Goal: Task Accomplishment & Management: Use online tool/utility

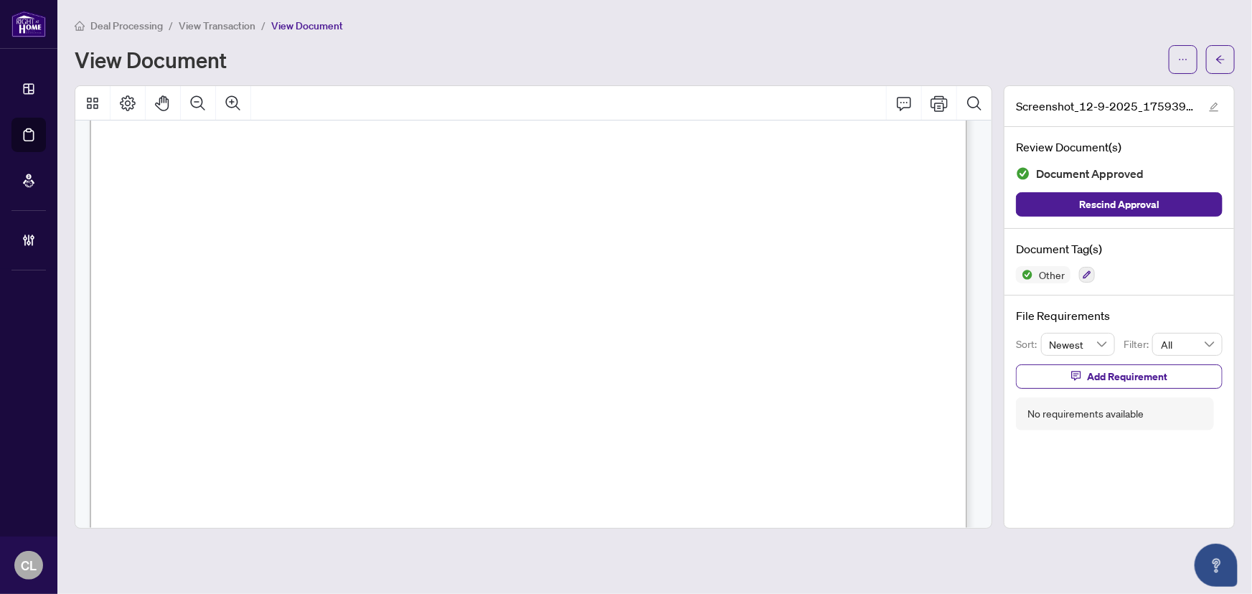
scroll to position [80, 0]
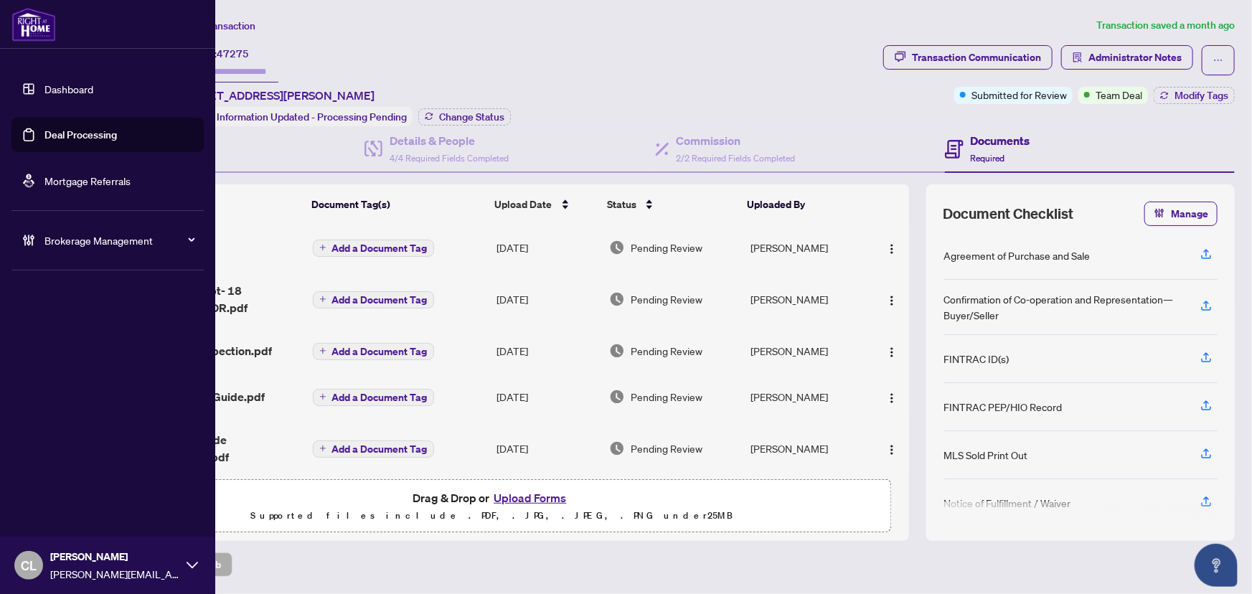
click at [61, 136] on link "Deal Processing" at bounding box center [80, 134] width 72 height 13
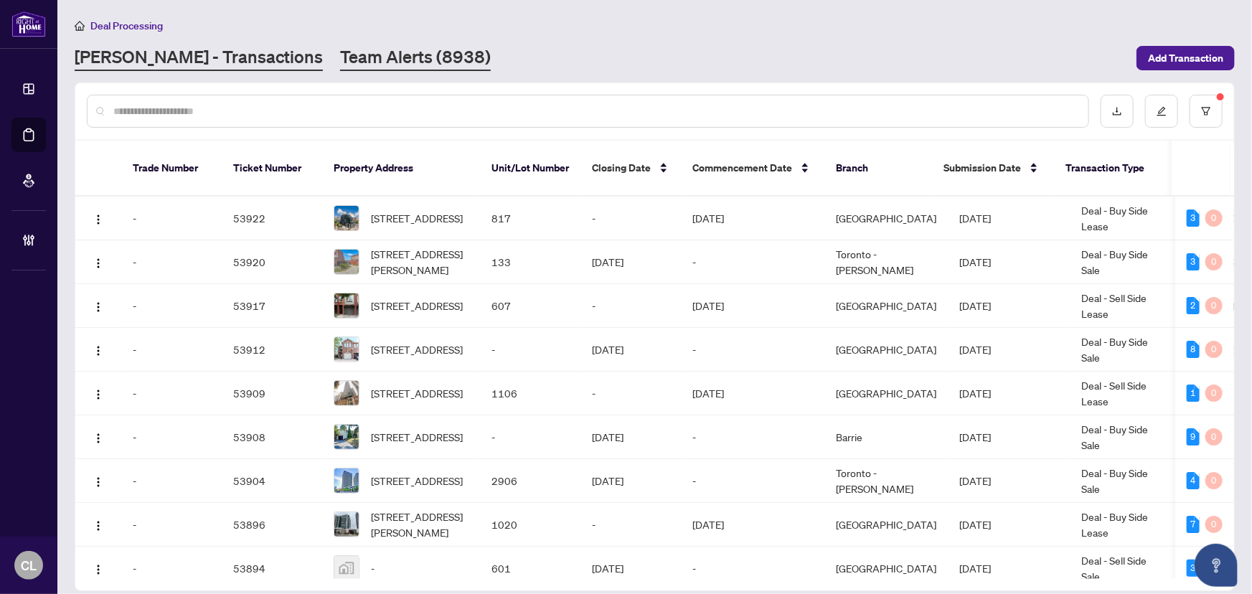
click at [340, 56] on link "Team Alerts (8938)" at bounding box center [415, 58] width 151 height 26
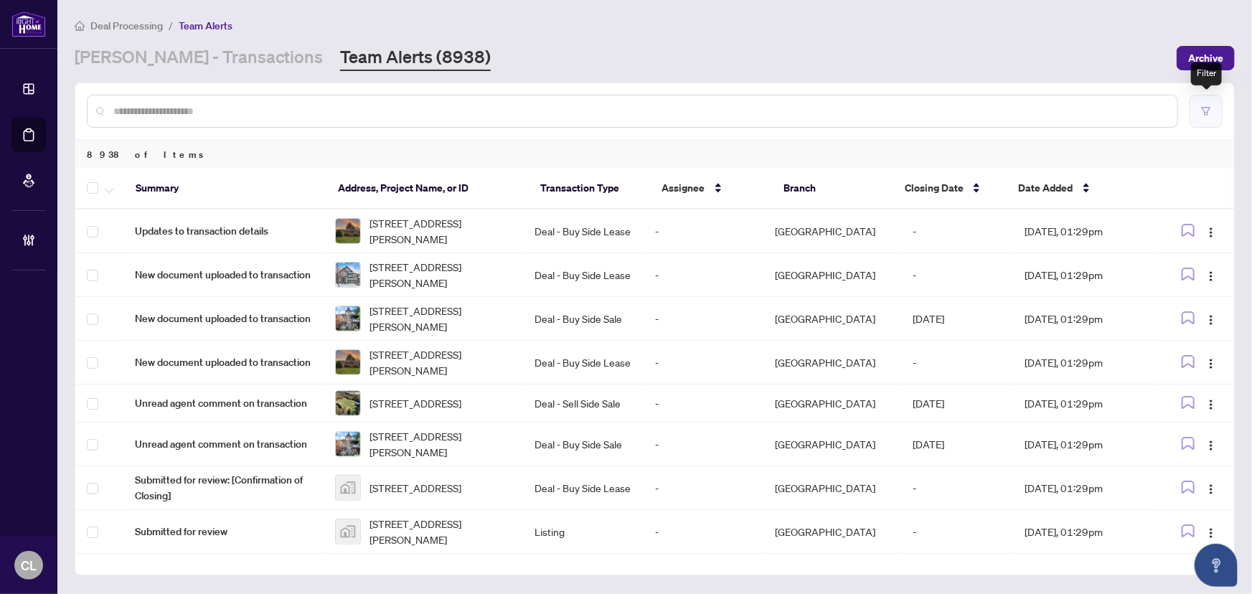
click at [1206, 115] on button "button" at bounding box center [1205, 111] width 33 height 33
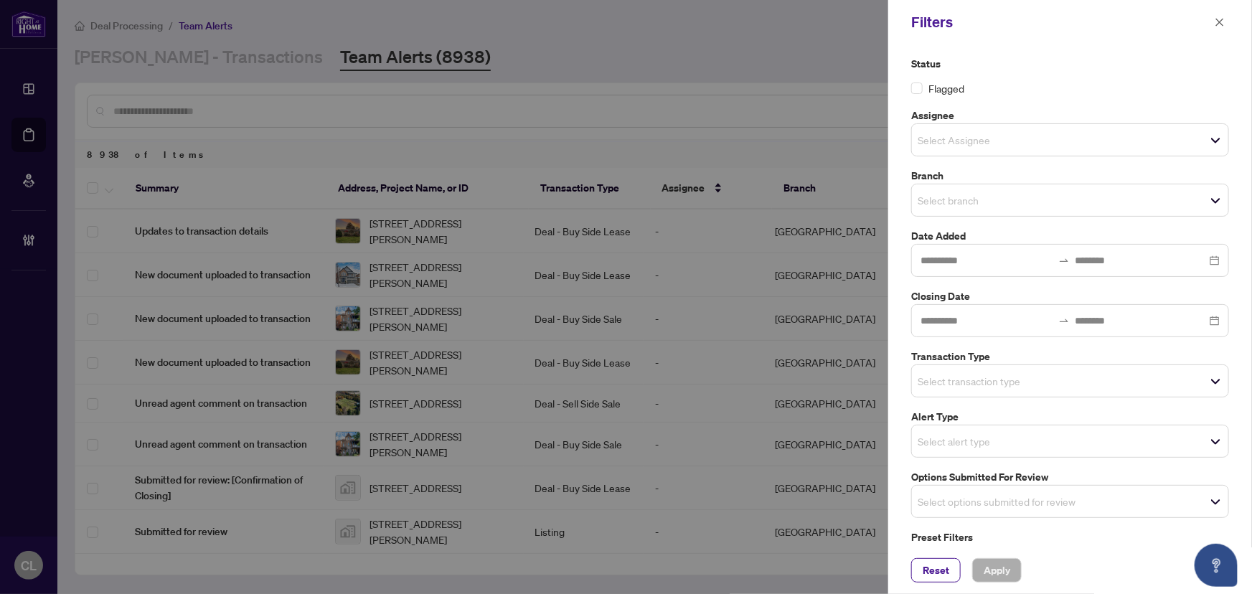
click at [938, 199] on input "search" at bounding box center [967, 199] width 100 height 17
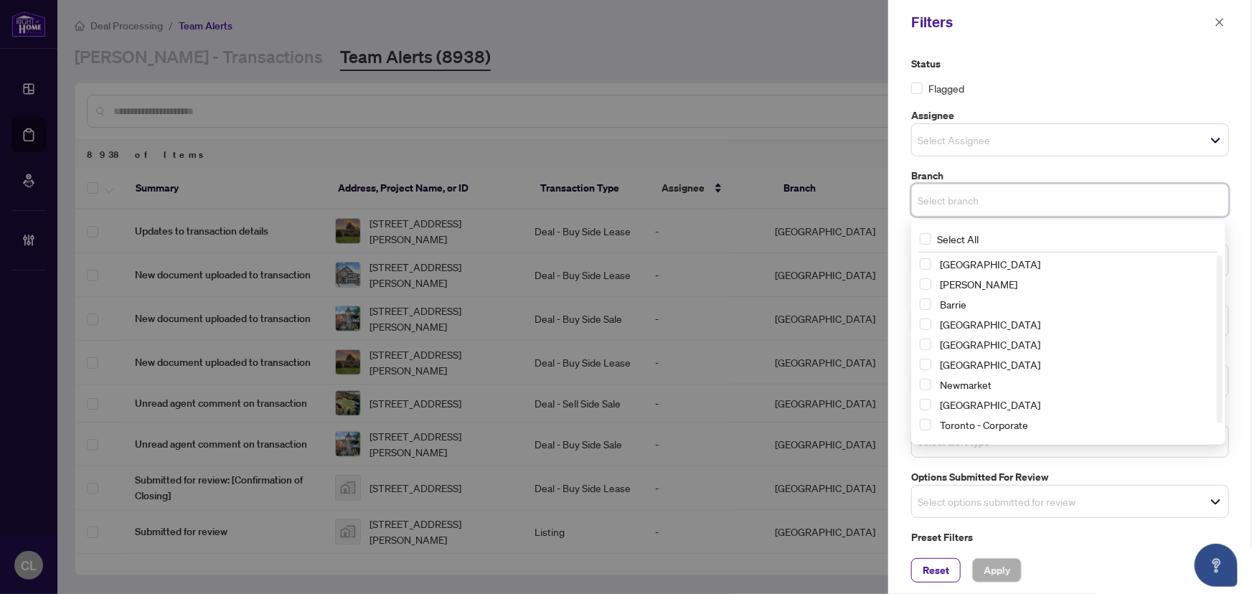
click at [927, 268] on span "Select Richmond Hill" at bounding box center [924, 263] width 11 height 11
drag, startPoint x: 929, startPoint y: 286, endPoint x: 928, endPoint y: 297, distance: 10.8
click at [928, 287] on span "Select Vaughan" at bounding box center [924, 286] width 11 height 11
click at [926, 308] on span "Select Barrie" at bounding box center [924, 306] width 11 height 11
click at [930, 343] on span "Select Durham" at bounding box center [924, 346] width 11 height 11
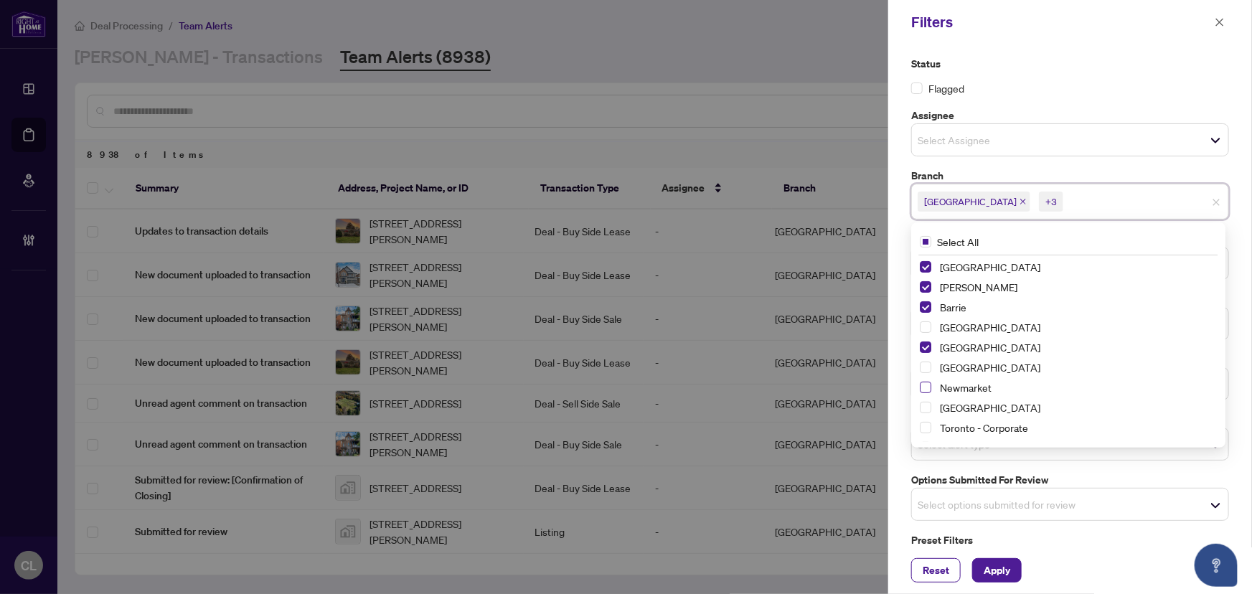
click at [927, 386] on span "Select Newmarket" at bounding box center [924, 387] width 11 height 11
click at [927, 407] on span "Select Ottawa" at bounding box center [924, 407] width 11 height 11
click at [1009, 567] on span "Apply" at bounding box center [996, 570] width 27 height 23
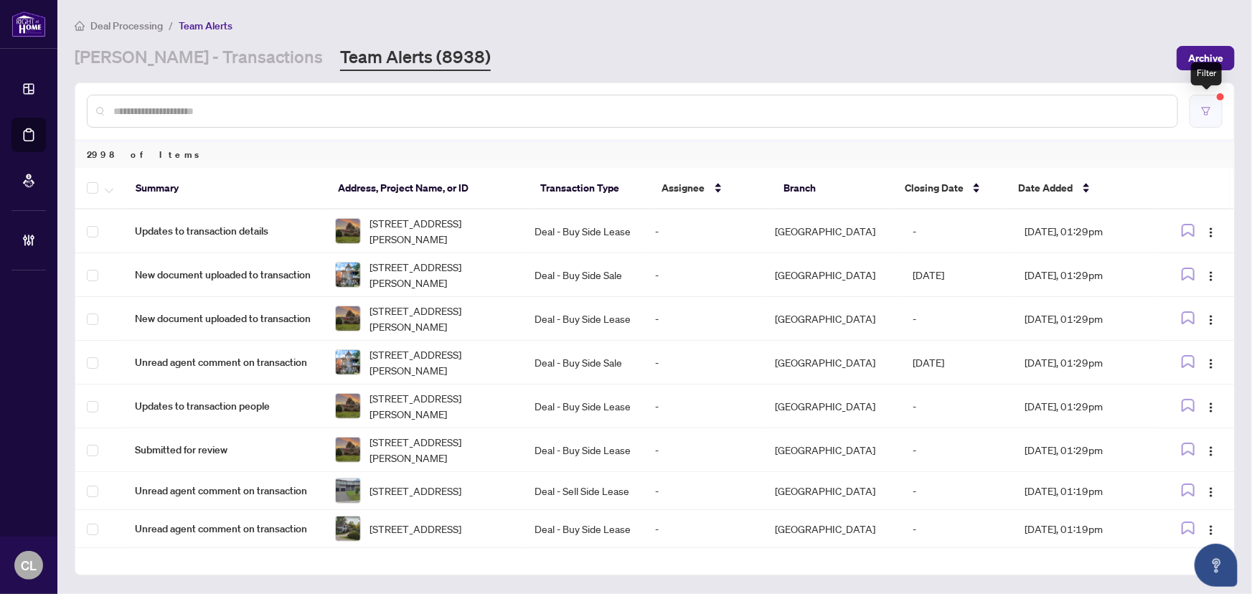
click at [1201, 109] on icon "filter" at bounding box center [1206, 111] width 10 height 10
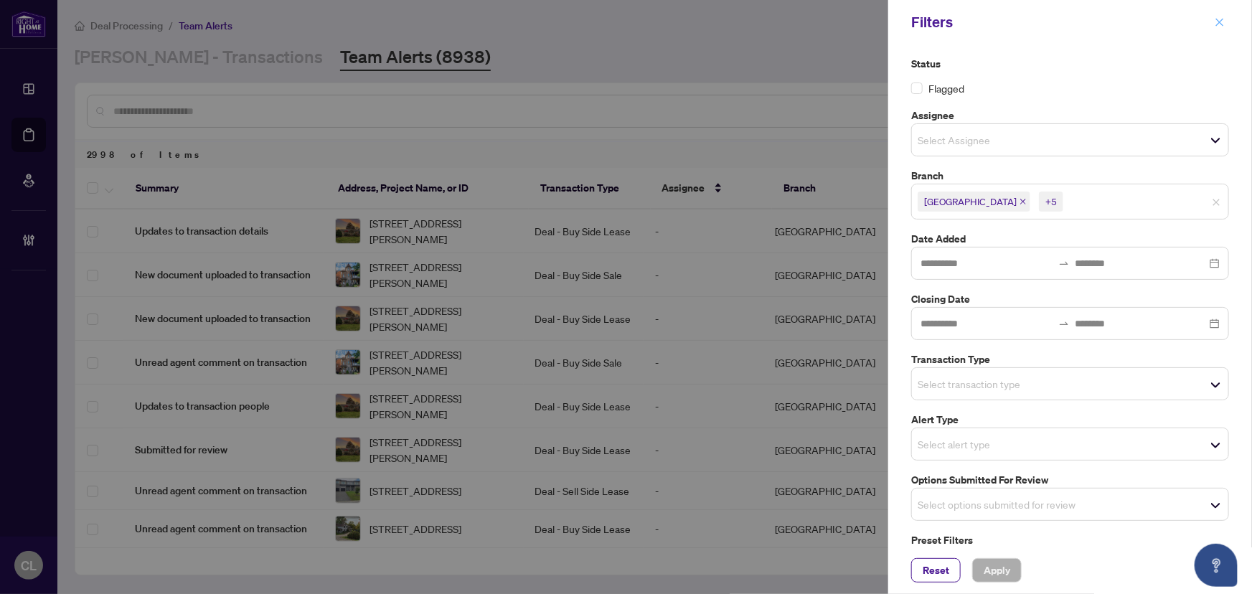
click at [1219, 21] on icon "close" at bounding box center [1219, 22] width 10 height 10
